Goal: Task Accomplishment & Management: Manage account settings

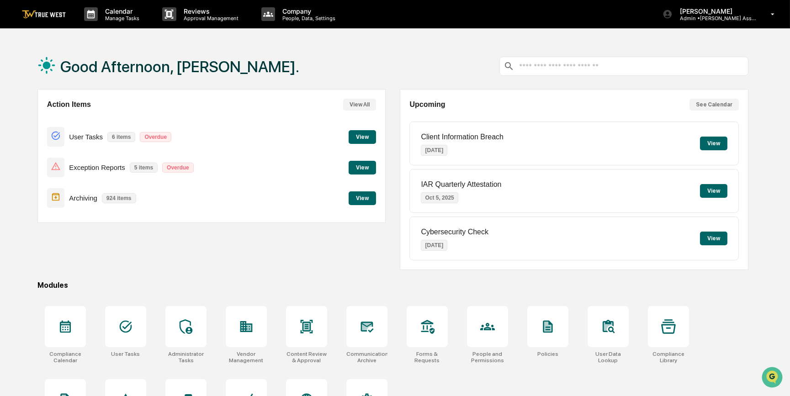
click at [364, 167] on button "View" at bounding box center [362, 168] width 27 height 14
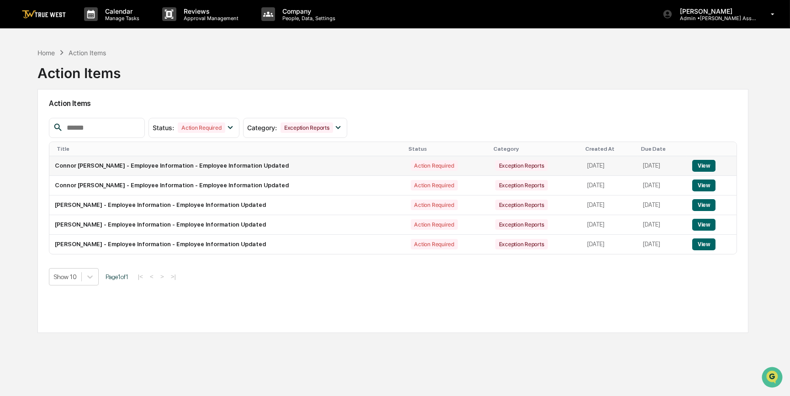
click at [706, 164] on button "View" at bounding box center [703, 166] width 23 height 12
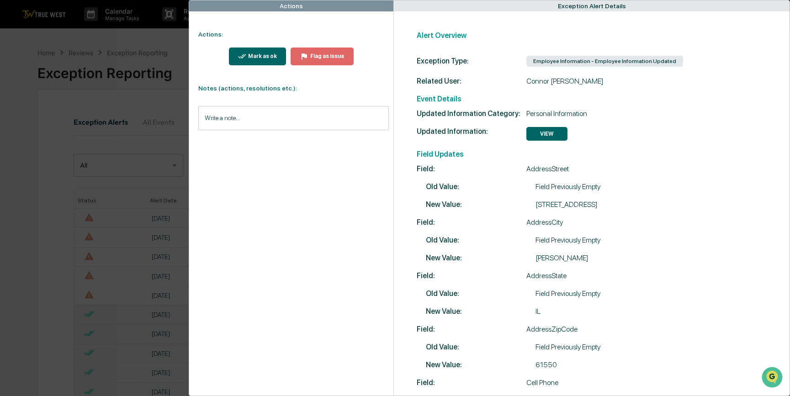
click at [254, 55] on div "Mark as ok" at bounding box center [261, 56] width 31 height 6
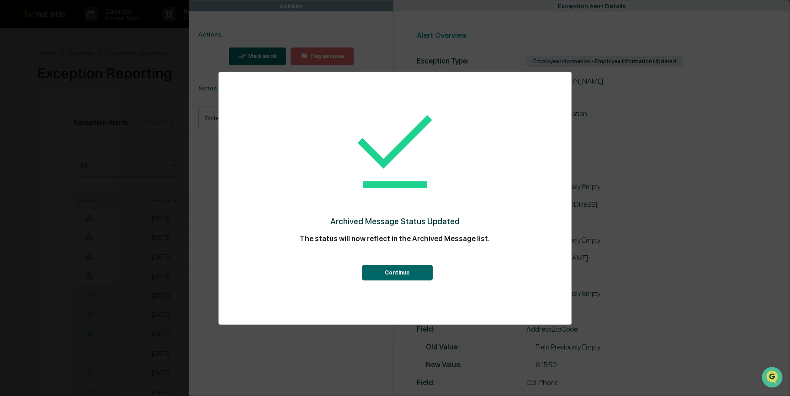
click at [381, 274] on button "Continue" at bounding box center [397, 273] width 71 height 16
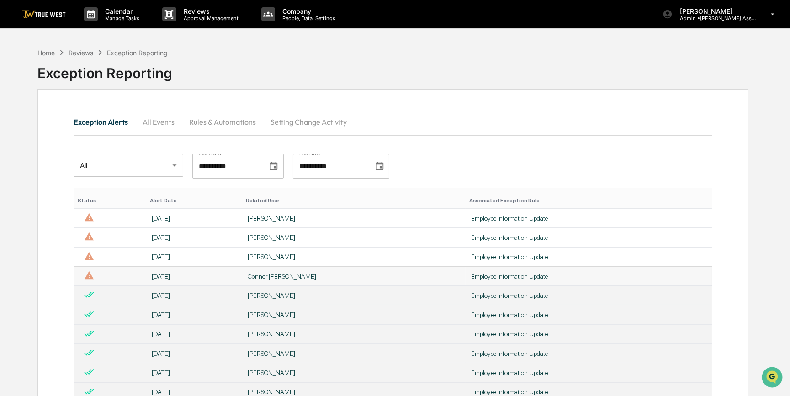
click at [347, 275] on div "Connor [PERSON_NAME]" at bounding box center [354, 276] width 212 height 7
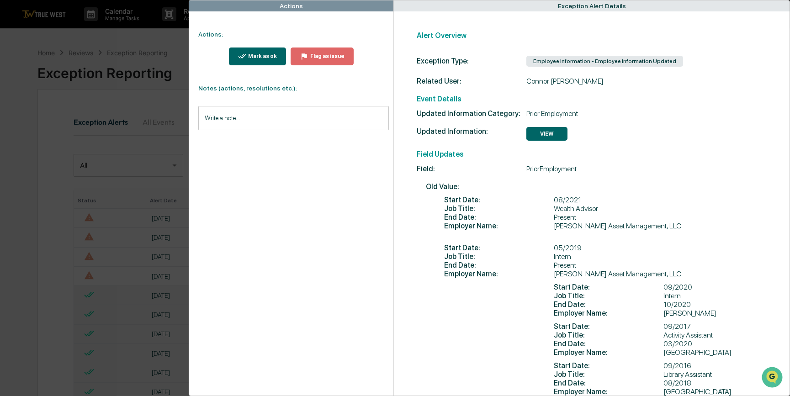
click at [268, 55] on div "Mark as ok" at bounding box center [261, 56] width 31 height 6
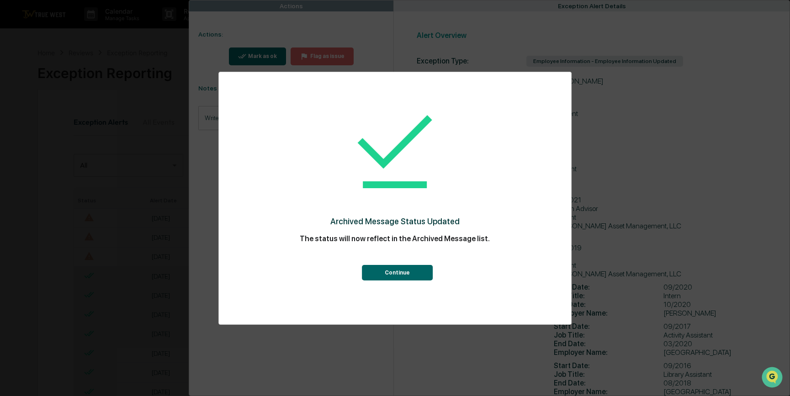
click at [412, 274] on button "Continue" at bounding box center [397, 273] width 71 height 16
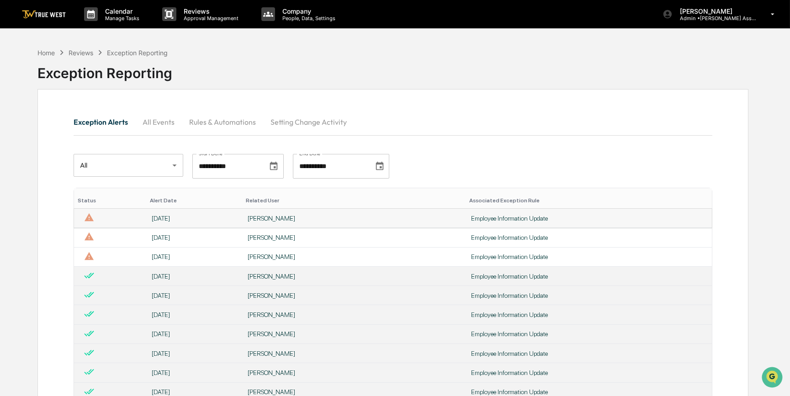
click at [278, 221] on div "[PERSON_NAME]" at bounding box center [354, 218] width 212 height 7
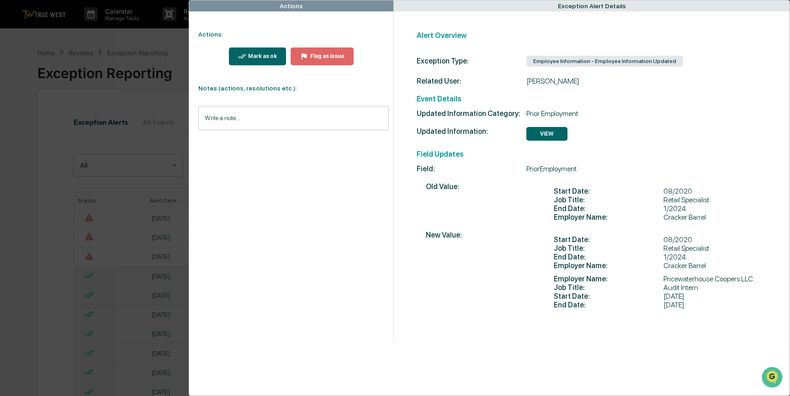
click at [133, 182] on div "Actions Actions: Mark as ok Flag as issue Notes (actions, resolutions etc.): Wr…" at bounding box center [395, 198] width 790 height 396
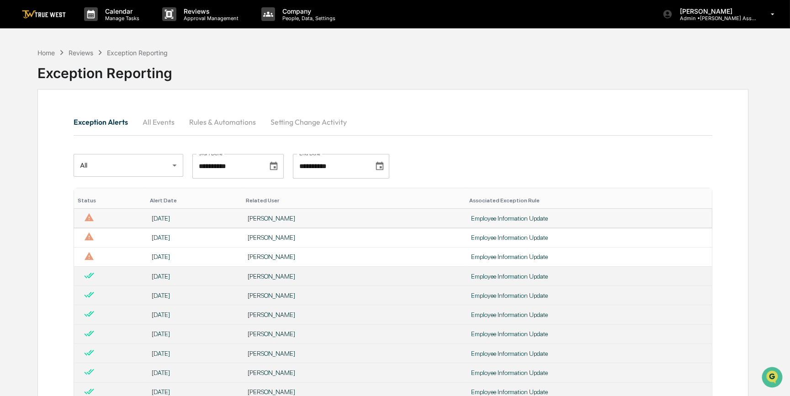
click at [270, 222] on div "[PERSON_NAME]" at bounding box center [354, 218] width 212 height 7
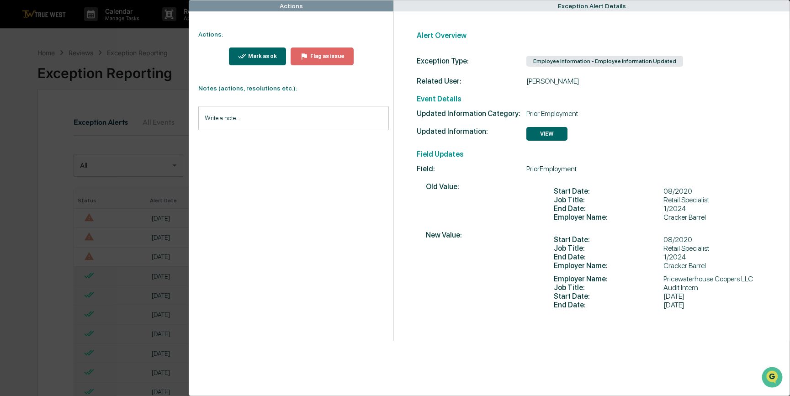
click at [255, 57] on div "Mark as ok" at bounding box center [261, 56] width 31 height 6
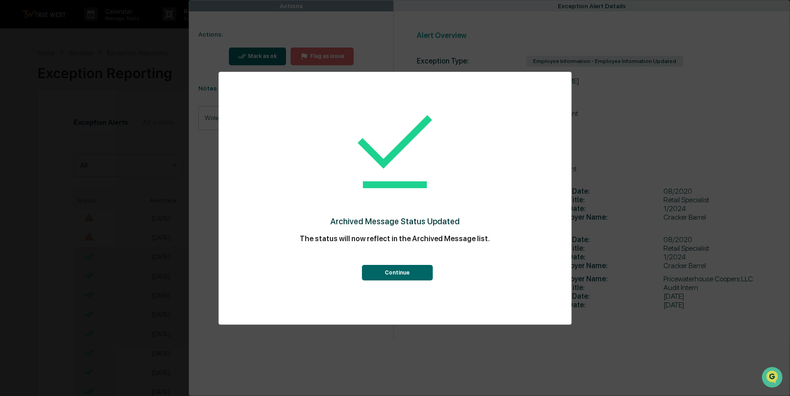
click at [405, 277] on button "Continue" at bounding box center [397, 273] width 71 height 16
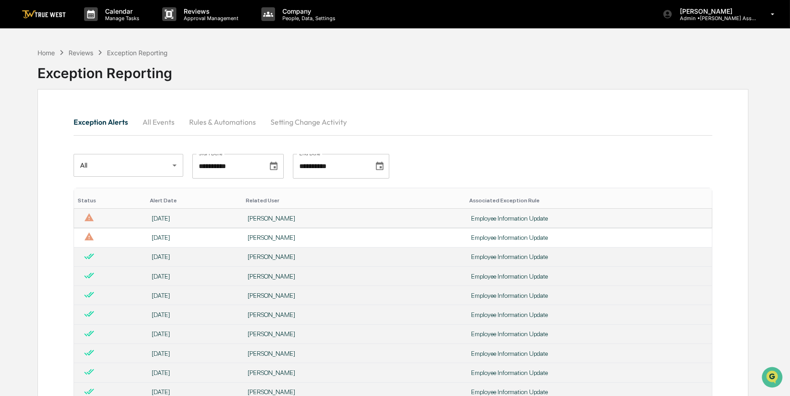
click at [306, 217] on div "[PERSON_NAME]" at bounding box center [354, 218] width 212 height 7
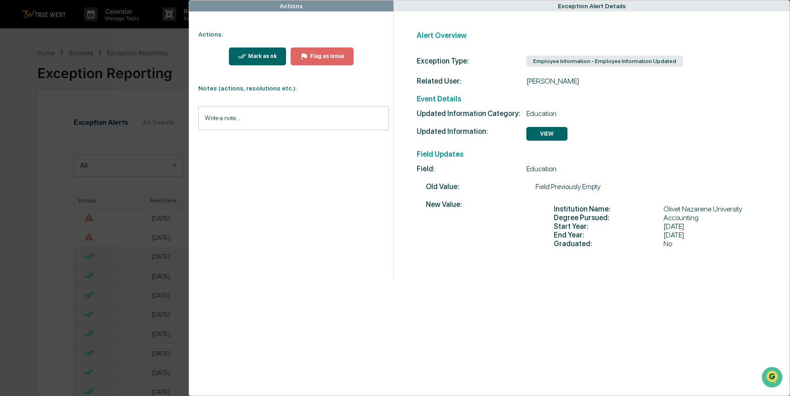
click at [247, 57] on icon "modal" at bounding box center [242, 56] width 9 height 9
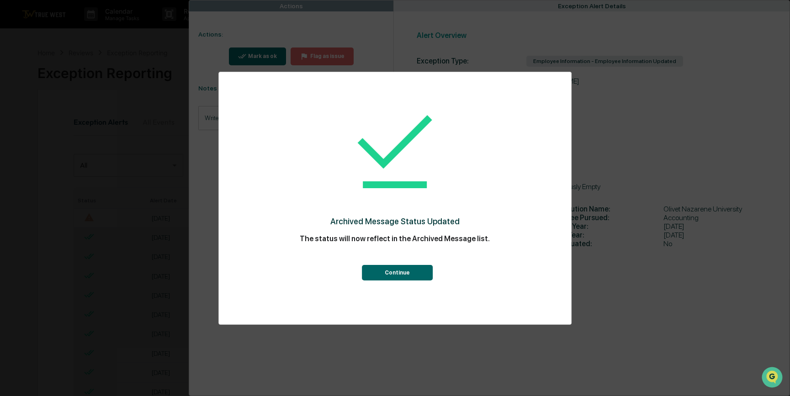
click at [396, 276] on button "Continue" at bounding box center [397, 273] width 71 height 16
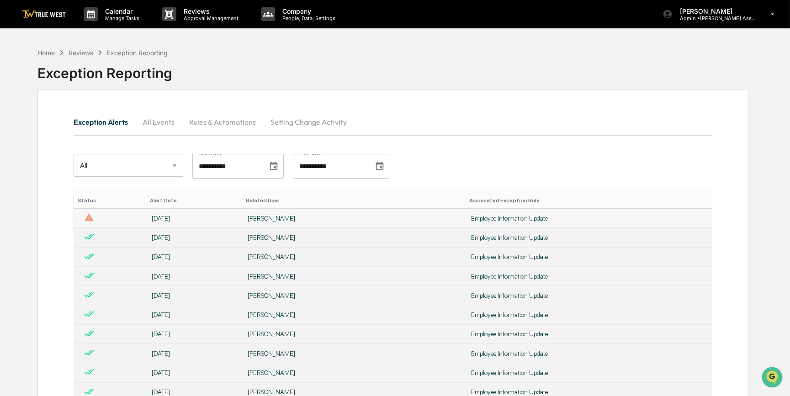
click at [271, 217] on div "[PERSON_NAME]" at bounding box center [354, 218] width 212 height 7
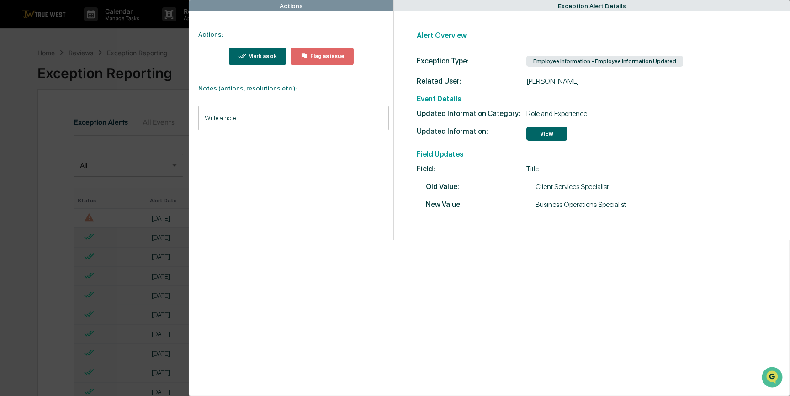
click at [257, 57] on div "Mark as ok" at bounding box center [261, 56] width 31 height 6
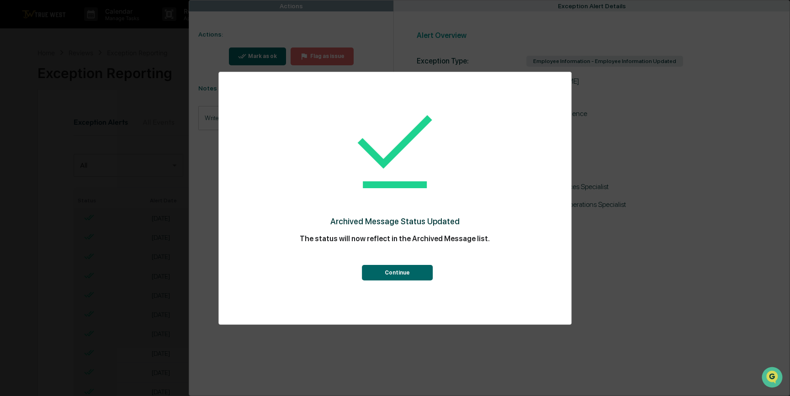
click at [375, 270] on button "Continue" at bounding box center [397, 273] width 71 height 16
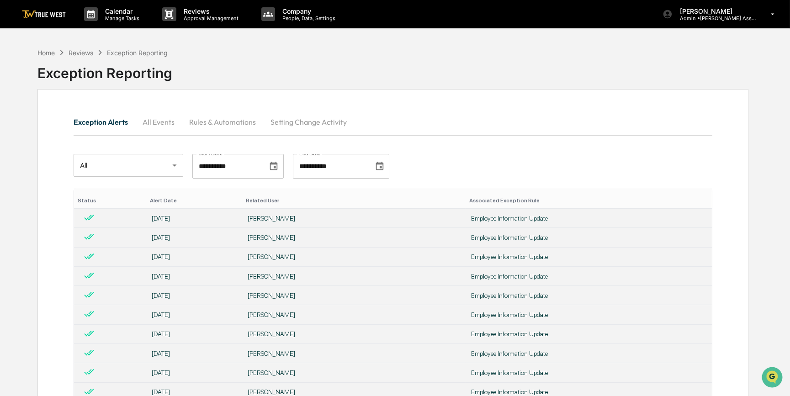
click at [487, 123] on div "Exception Alerts All Events Rules & Automations Setting Change Activity" at bounding box center [393, 122] width 639 height 22
click at [39, 53] on div "Home" at bounding box center [45, 53] width 17 height 8
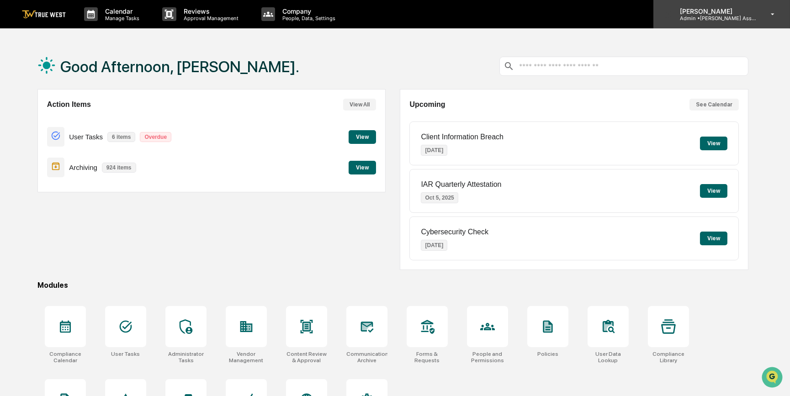
click at [707, 12] on p "[PERSON_NAME]" at bounding box center [714, 11] width 85 height 8
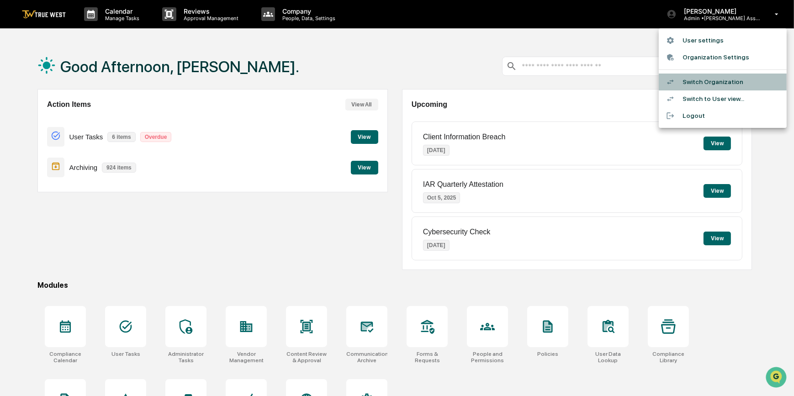
click at [708, 86] on li "Switch Organization" at bounding box center [723, 82] width 128 height 17
